Goal: Information Seeking & Learning: Learn about a topic

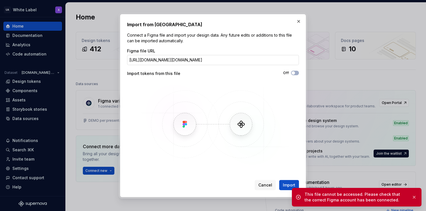
click at [234, 59] on input "[URL][DOMAIN_NAME][DOMAIN_NAME]" at bounding box center [213, 60] width 172 height 10
click at [288, 182] on span "Import" at bounding box center [289, 185] width 12 height 6
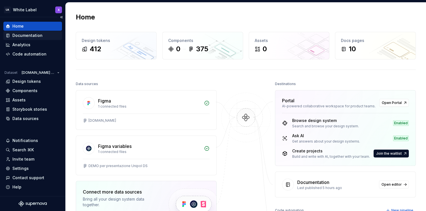
click at [33, 36] on div "Documentation" at bounding box center [27, 36] width 30 height 6
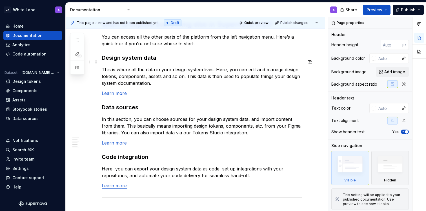
scroll to position [500, 0]
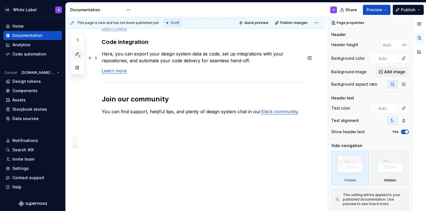
click at [79, 56] on span "8" at bounding box center [79, 56] width 5 height 5
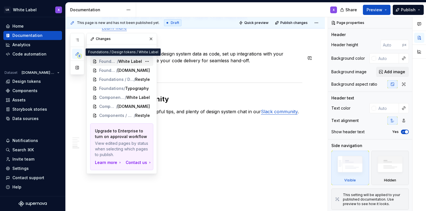
click at [119, 58] on div "Foundations / Design tokens / White Label" at bounding box center [121, 61] width 63 height 9
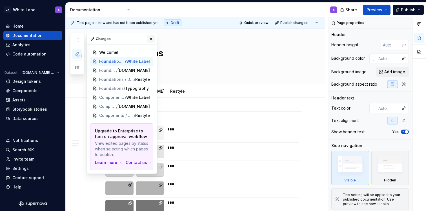
click at [150, 39] on button "button" at bounding box center [151, 39] width 8 height 8
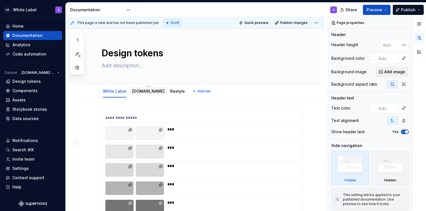
click at [139, 92] on link "[DOMAIN_NAME]" at bounding box center [148, 91] width 32 height 5
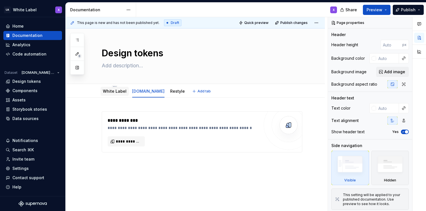
click at [118, 93] on link "White Label" at bounding box center [115, 91] width 24 height 5
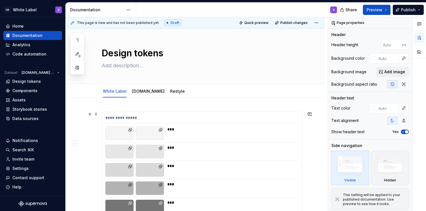
click at [156, 118] on div "**********" at bounding box center [201, 119] width 193 height 8
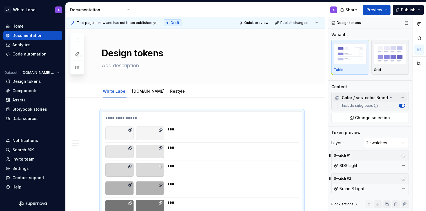
click at [389, 100] on icon at bounding box center [391, 98] width 5 height 5
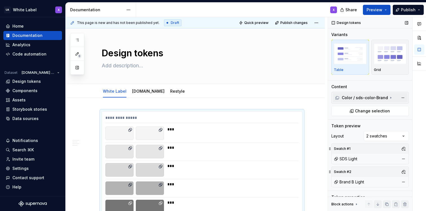
click at [389, 100] on icon at bounding box center [391, 98] width 5 height 5
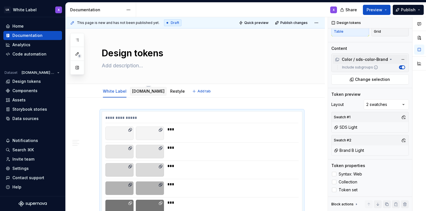
click at [140, 91] on link "[DOMAIN_NAME]" at bounding box center [148, 91] width 32 height 5
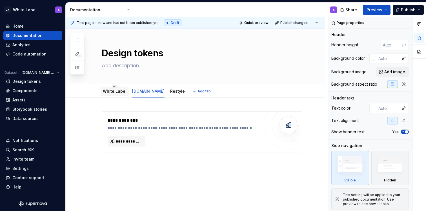
click at [115, 91] on link "White Label" at bounding box center [115, 91] width 24 height 5
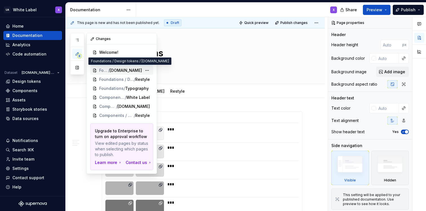
click at [108, 70] on span "Foundations / Design tokens" at bounding box center [103, 71] width 9 height 6
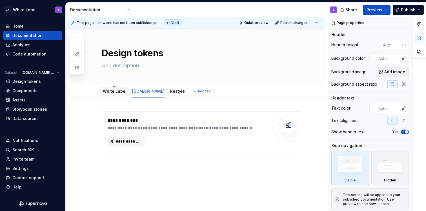
click at [114, 93] on link "White Label" at bounding box center [115, 91] width 24 height 5
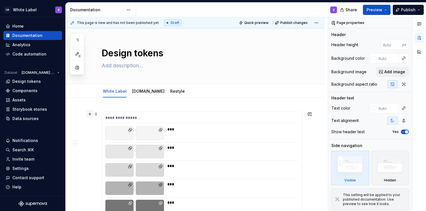
click at [90, 115] on button "button" at bounding box center [90, 114] width 8 height 8
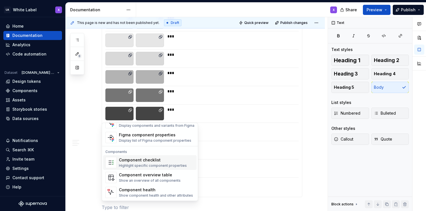
scroll to position [561, 0]
click at [159, 178] on div "Show an overview of all components" at bounding box center [150, 180] width 62 height 5
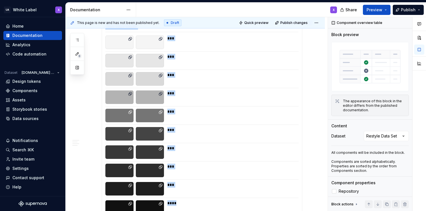
scroll to position [198, 0]
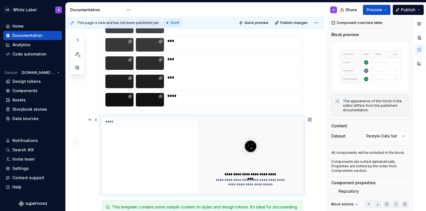
click at [193, 141] on div "****" at bounding box center [150, 155] width 96 height 76
click at [372, 137] on div "Comments Open comments No comments yet Select ‘Comment’ from the block context …" at bounding box center [377, 114] width 98 height 194
click at [223, 147] on img at bounding box center [250, 146] width 73 height 45
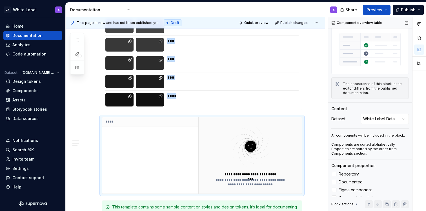
scroll to position [46, 0]
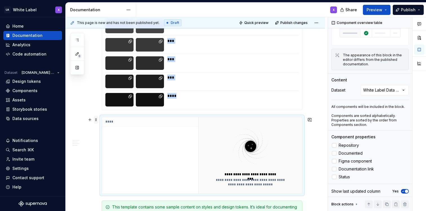
click at [96, 121] on span at bounding box center [96, 120] width 5 height 8
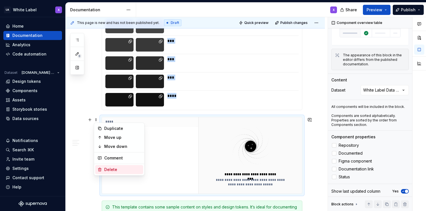
click at [112, 169] on div "Delete" at bounding box center [122, 170] width 37 height 6
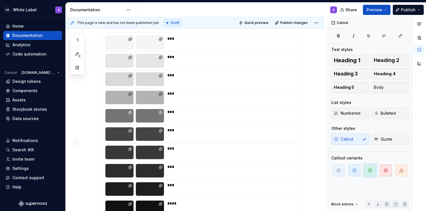
scroll to position [0, 0]
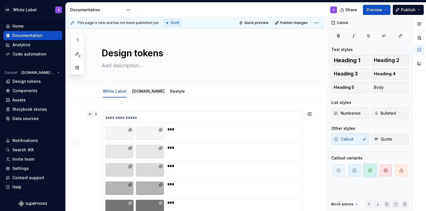
click at [88, 112] on button "button" at bounding box center [90, 114] width 8 height 8
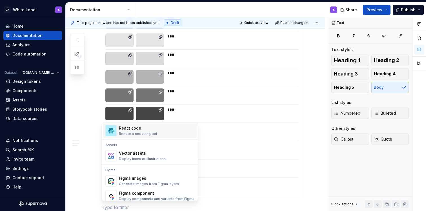
scroll to position [517, 0]
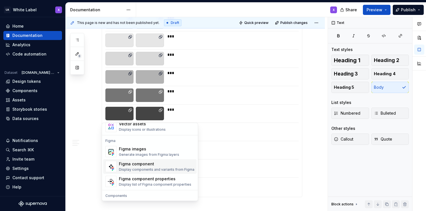
click at [140, 165] on div "Figma component" at bounding box center [157, 164] width 76 height 6
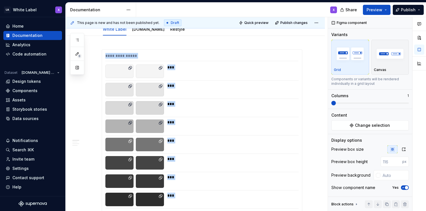
scroll to position [0, 0]
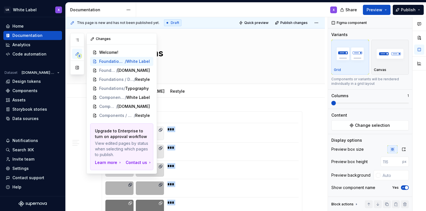
click at [78, 53] on icon "button" at bounding box center [77, 53] width 3 height 3
click at [110, 70] on span "/" at bounding box center [108, 71] width 1 height 6
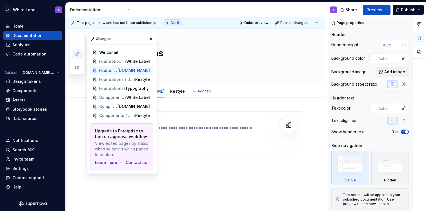
click at [218, 88] on div "White Label [DOMAIN_NAME] Restyle Add tab" at bounding box center [201, 91] width 207 height 12
click at [218, 89] on div "White Label [DOMAIN_NAME] Restyle Add tab" at bounding box center [201, 91] width 207 height 12
click at [151, 40] on button "button" at bounding box center [151, 39] width 8 height 8
click at [75, 52] on icon "button" at bounding box center [77, 54] width 5 height 5
click at [117, 97] on span "/" at bounding box center [117, 98] width 1 height 6
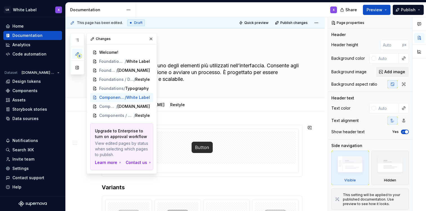
click at [263, 125] on div "******" at bounding box center [202, 151] width 201 height 52
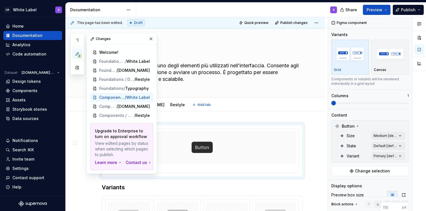
click at [261, 104] on div "White Label [DOMAIN_NAME] Restyle Add tab" at bounding box center [201, 105] width 207 height 12
click at [150, 38] on button "button" at bounding box center [151, 39] width 8 height 8
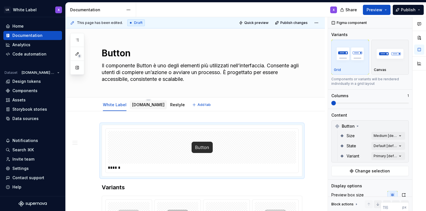
click at [138, 103] on link "[DOMAIN_NAME]" at bounding box center [148, 104] width 32 height 5
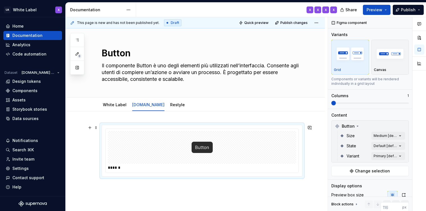
click at [181, 147] on div at bounding box center [202, 147] width 188 height 33
click at [382, 70] on p "Canvas" at bounding box center [380, 70] width 12 height 5
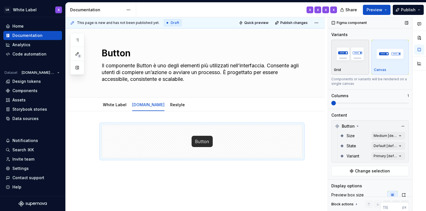
click at [342, 69] on div "Grid" at bounding box center [350, 70] width 33 height 5
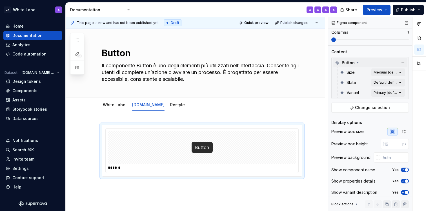
scroll to position [68, 0]
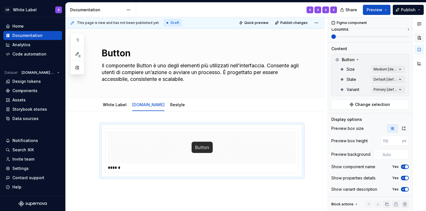
click at [418, 37] on button "button" at bounding box center [419, 38] width 10 height 10
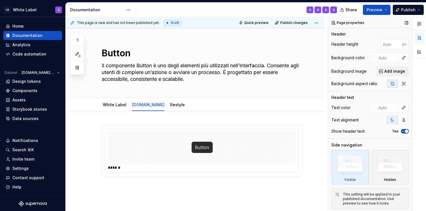
scroll to position [1, 0]
click at [319, 20] on html "UA White Label X Home Documentation Analytics Code automation Dataset [DOMAIN_N…" at bounding box center [213, 105] width 426 height 211
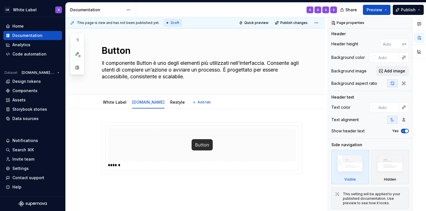
scroll to position [4, 0]
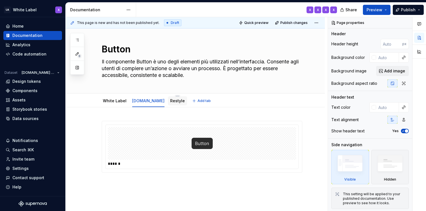
click at [170, 99] on link "Restyle" at bounding box center [177, 100] width 15 height 5
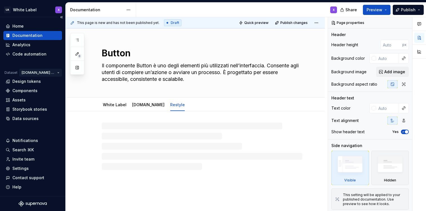
click at [52, 72] on html "UA White Label X Home Documentation Analytics Code automation Dataset [DOMAIN_N…" at bounding box center [213, 105] width 426 height 211
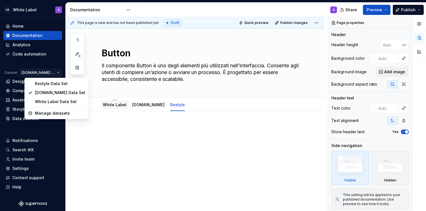
click at [112, 106] on html "UA White Label X Home Documentation Analytics Code automation Dataset [DOMAIN_N…" at bounding box center [213, 105] width 426 height 211
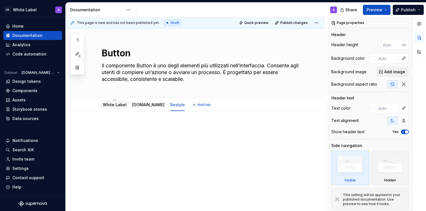
click at [115, 105] on link "White Label" at bounding box center [115, 104] width 24 height 5
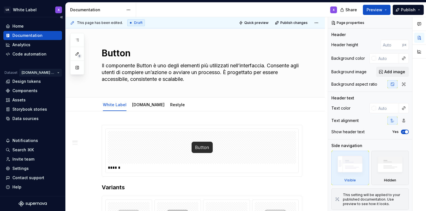
click at [49, 71] on html "UA White Label X Home Documentation Analytics Code automation Dataset [DOMAIN_N…" at bounding box center [213, 105] width 426 height 211
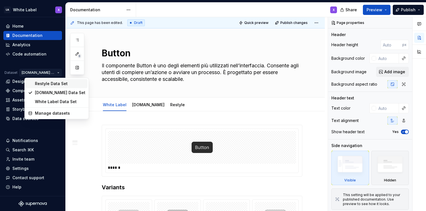
click at [50, 83] on div "Restyle Data Set" at bounding box center [60, 84] width 50 height 6
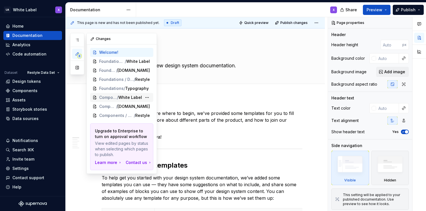
click at [118, 96] on span "/" at bounding box center [117, 98] width 1 height 6
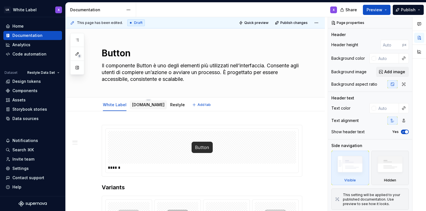
click at [137, 104] on link "[DOMAIN_NAME]" at bounding box center [148, 104] width 32 height 5
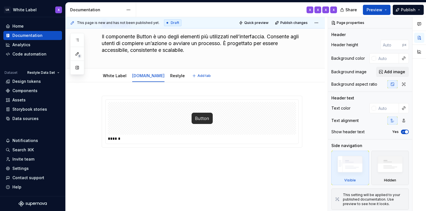
scroll to position [35, 0]
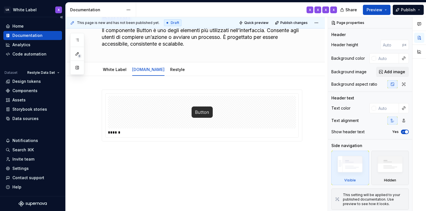
type textarea "*"
click at [48, 75] on html "UA White Label X Home Documentation Analytics Code automation Dataset Restyle D…" at bounding box center [213, 105] width 426 height 211
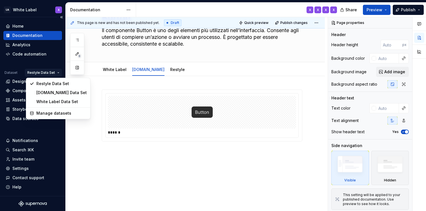
click at [48, 75] on html "UA White Label X Home Documentation Analytics Code automation Dataset Restyle D…" at bounding box center [213, 105] width 426 height 211
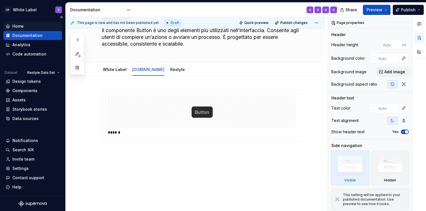
click at [30, 26] on div "Home" at bounding box center [33, 26] width 54 height 6
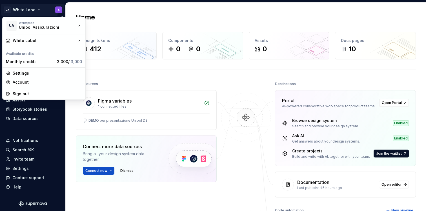
click at [41, 8] on html "UA White Label X Home Documentation Analytics Code automation Dataset Restyle D…" at bounding box center [213, 105] width 426 height 211
click at [32, 92] on div "Sign out" at bounding box center [47, 94] width 69 height 6
